Goal: Transaction & Acquisition: Purchase product/service

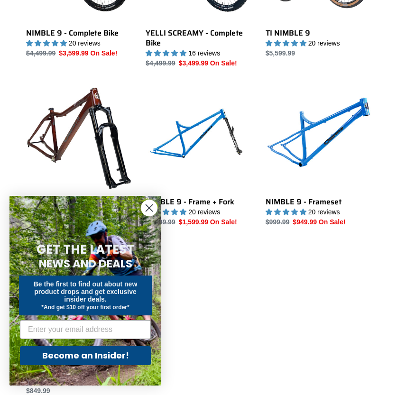
click at [148, 208] on circle "Close dialog" at bounding box center [149, 208] width 16 height 16
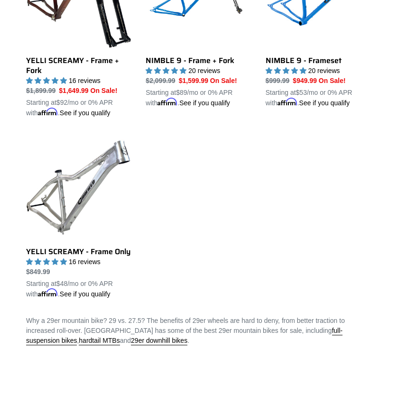
scroll to position [448, 0]
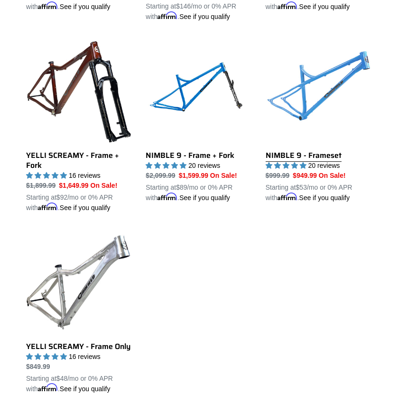
click at [316, 73] on link "NIMBLE 9 - Frameset" at bounding box center [318, 120] width 105 height 165
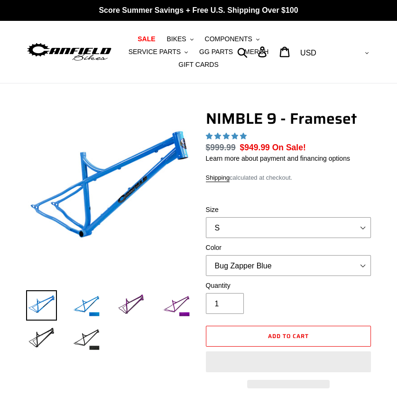
select select "highest-rating"
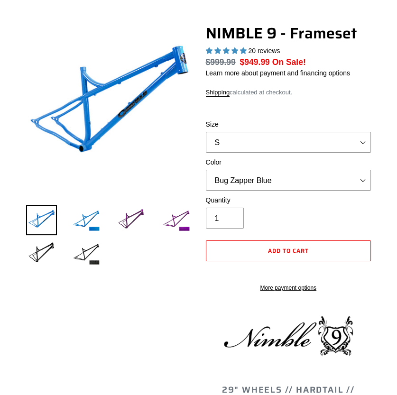
scroll to position [95, 0]
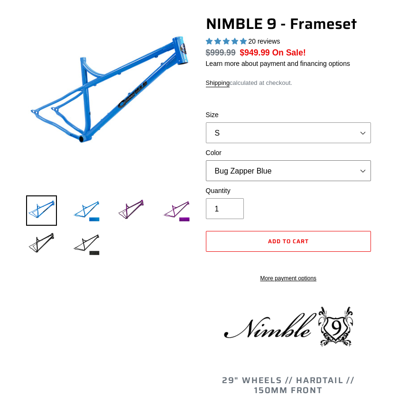
click at [280, 162] on select "Bug Zapper Blue Purple Haze -Sold Out Galaxy Black" at bounding box center [288, 170] width 165 height 21
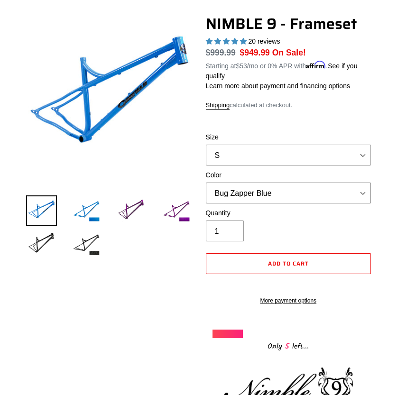
select select "Galaxy Black"
click at [206, 183] on select "Bug Zapper Blue Purple Haze -Sold Out Galaxy Black" at bounding box center [288, 193] width 165 height 21
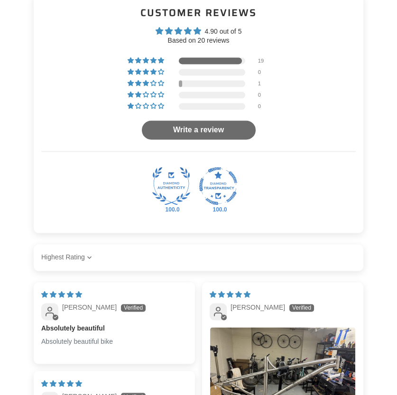
scroll to position [1138, 0]
